Goal: Task Accomplishment & Management: Manage account settings

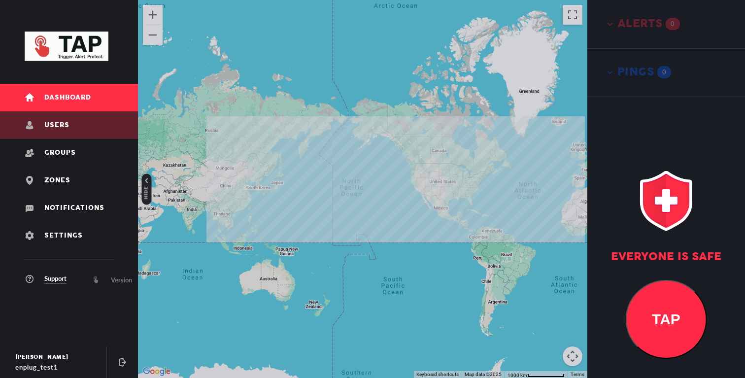
click at [102, 118] on link "Users" at bounding box center [69, 125] width 138 height 28
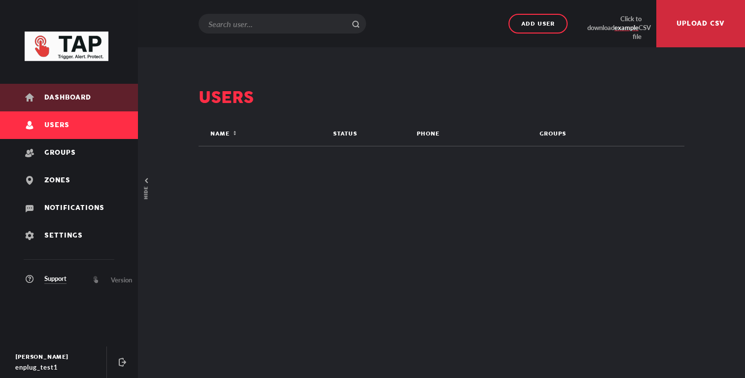
click at [102, 102] on link "Dashboard" at bounding box center [69, 98] width 138 height 28
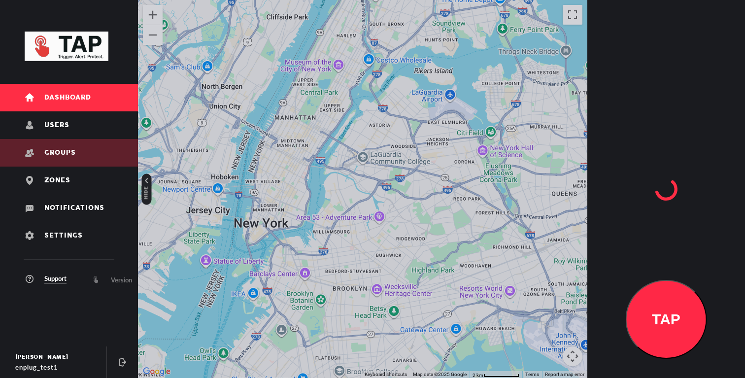
click at [56, 141] on link "Groups" at bounding box center [69, 153] width 138 height 28
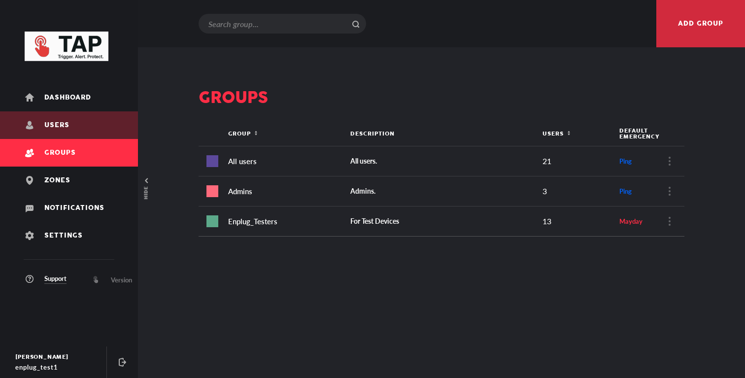
click at [69, 120] on link "Users" at bounding box center [69, 125] width 138 height 28
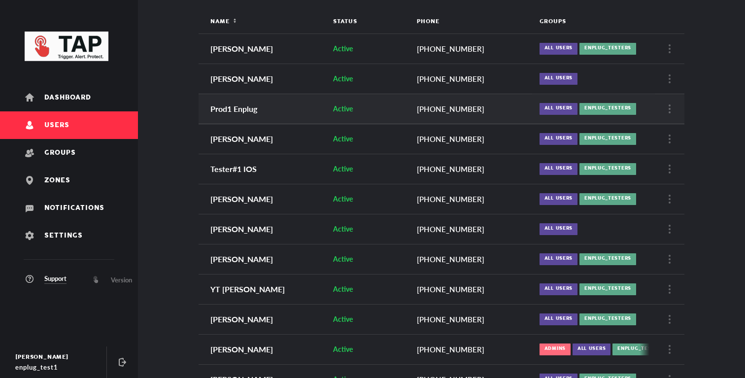
scroll to position [28, 0]
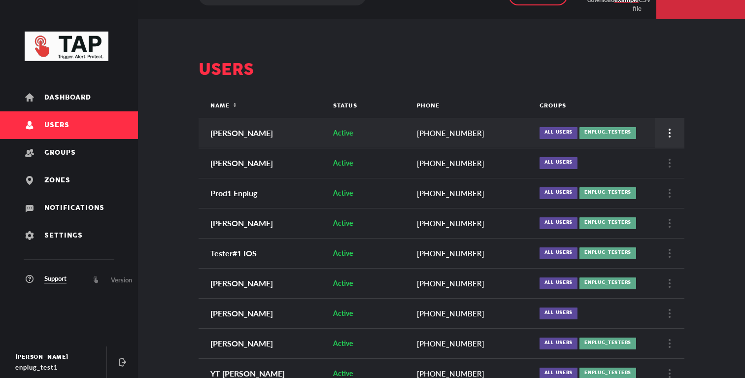
click at [665, 130] on div at bounding box center [670, 133] width 30 height 30
click at [477, 170] on div at bounding box center [372, 189] width 745 height 378
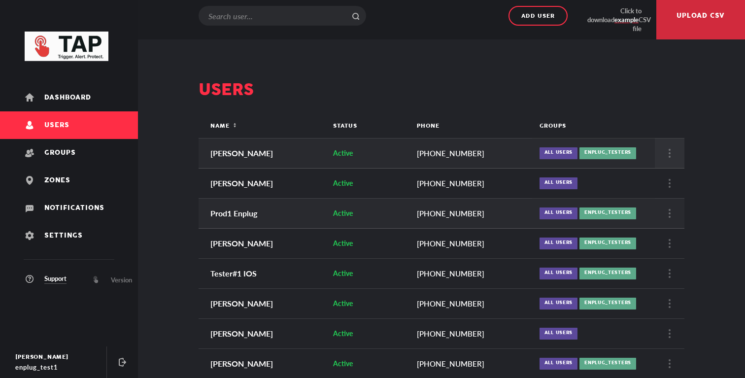
scroll to position [0, 0]
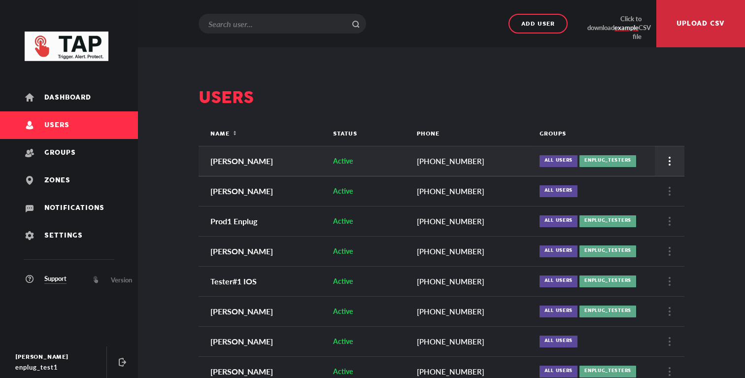
click at [668, 150] on div at bounding box center [670, 161] width 30 height 30
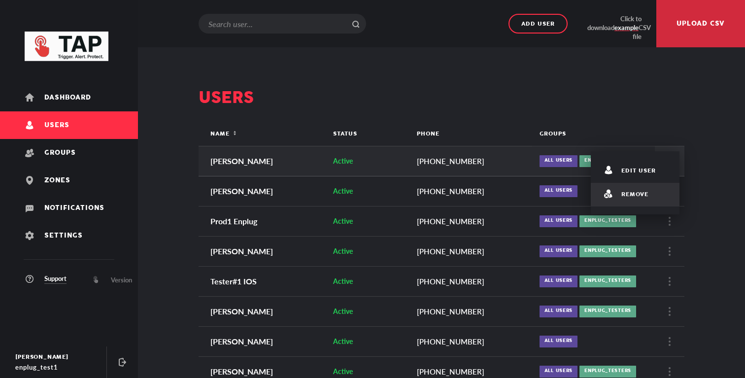
click at [643, 192] on span "Remove" at bounding box center [634, 195] width 27 height 10
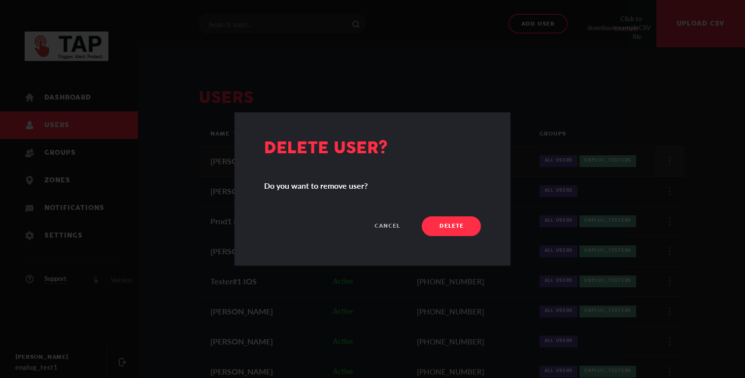
click at [451, 230] on span "delete" at bounding box center [451, 226] width 24 height 14
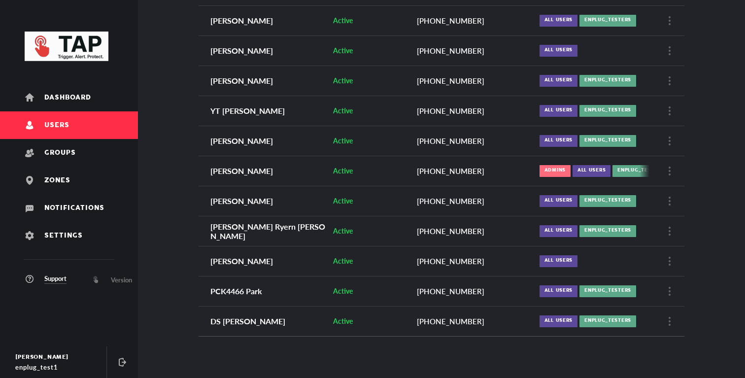
scroll to position [268, 0]
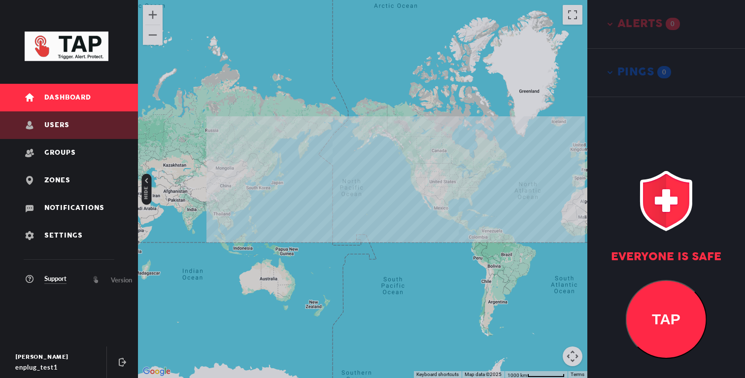
click at [96, 120] on link "Users" at bounding box center [69, 125] width 138 height 28
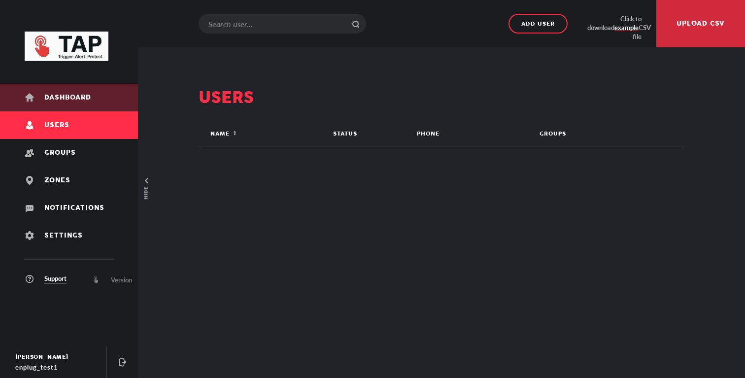
click at [101, 102] on link "Dashboard" at bounding box center [69, 98] width 138 height 28
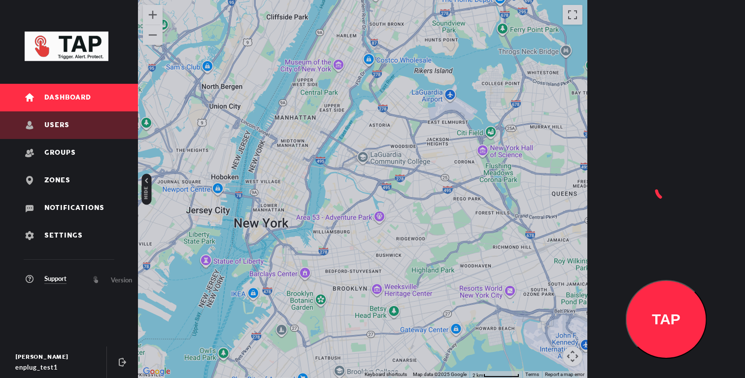
click at [98, 125] on link "Users" at bounding box center [69, 125] width 138 height 28
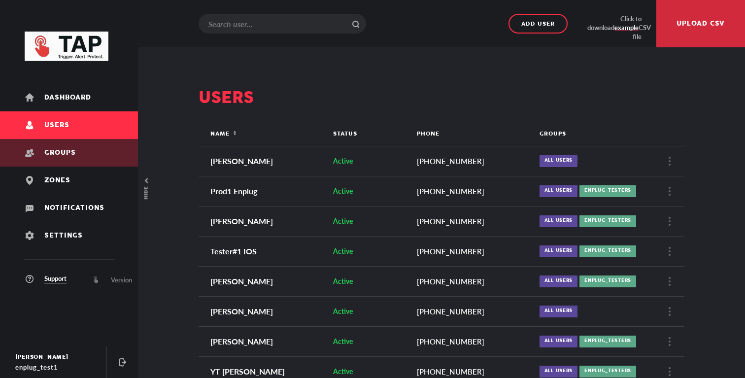
click at [92, 143] on link "Groups" at bounding box center [69, 153] width 138 height 28
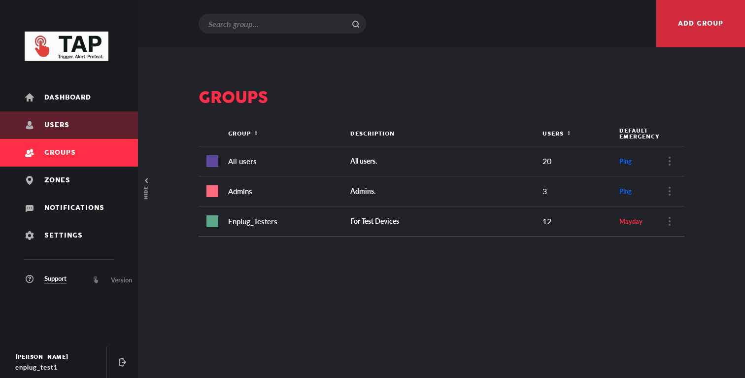
click at [92, 122] on link "Users" at bounding box center [69, 125] width 138 height 28
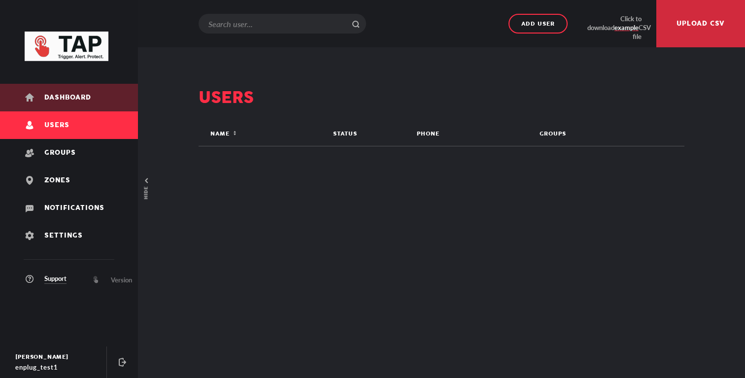
click at [102, 89] on link "Dashboard" at bounding box center [69, 98] width 138 height 28
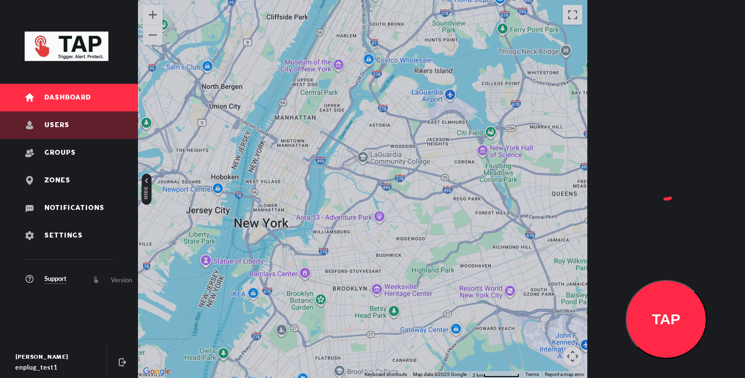
click at [95, 119] on link "Users" at bounding box center [69, 125] width 138 height 28
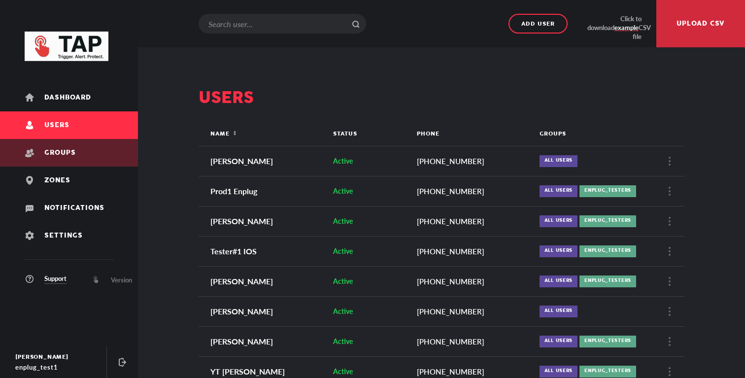
click at [110, 148] on link "Groups" at bounding box center [69, 153] width 138 height 28
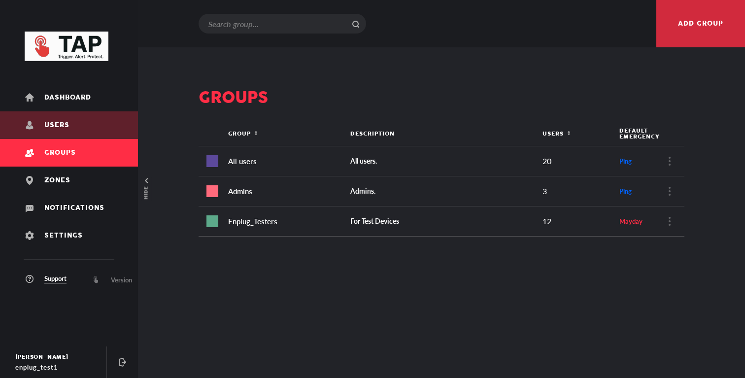
click at [112, 120] on link "Users" at bounding box center [69, 125] width 138 height 28
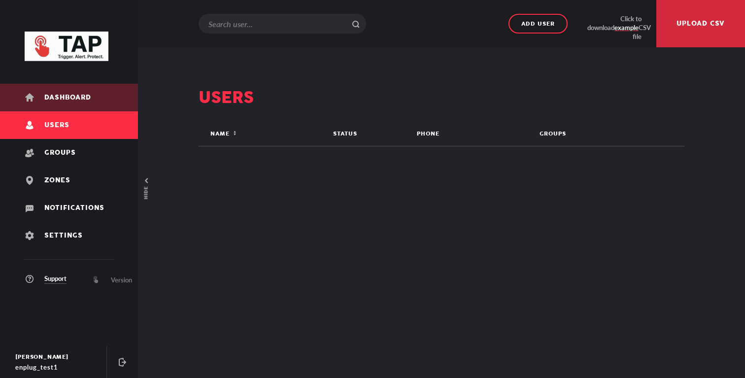
click at [111, 105] on link "Dashboard" at bounding box center [69, 98] width 138 height 28
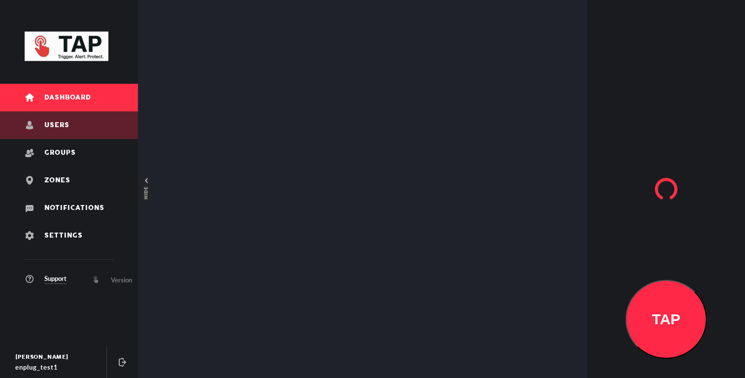
click at [110, 117] on link "Users" at bounding box center [69, 125] width 138 height 28
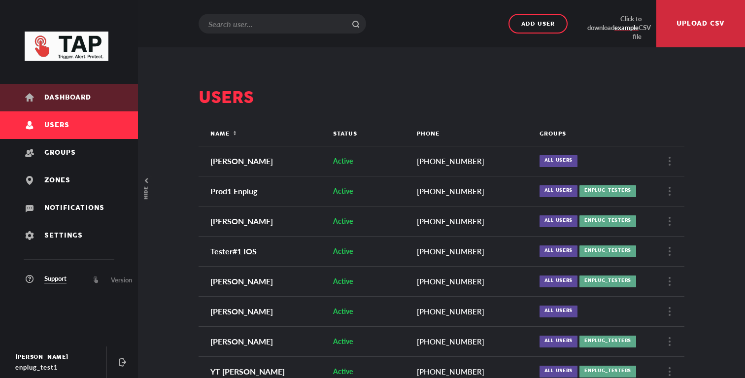
click at [110, 104] on link "Dashboard" at bounding box center [69, 98] width 138 height 28
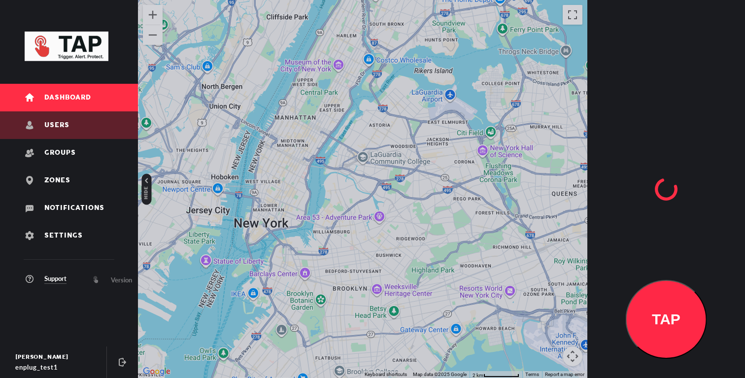
click at [102, 114] on link "Users" at bounding box center [69, 125] width 138 height 28
